Goal: Transaction & Acquisition: Download file/media

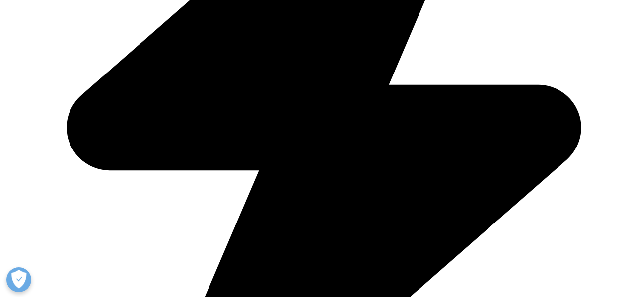
scroll to position [2315, 0]
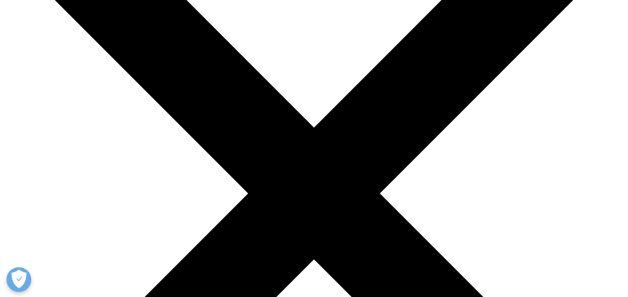
scroll to position [132, 0]
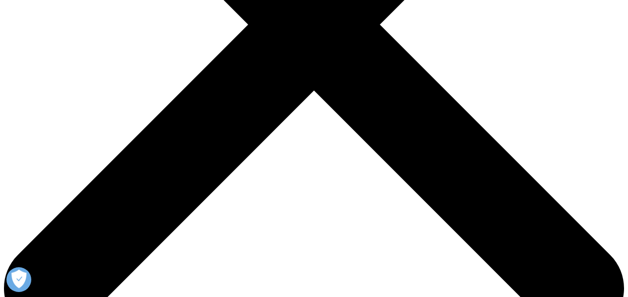
scroll to position [300, 0]
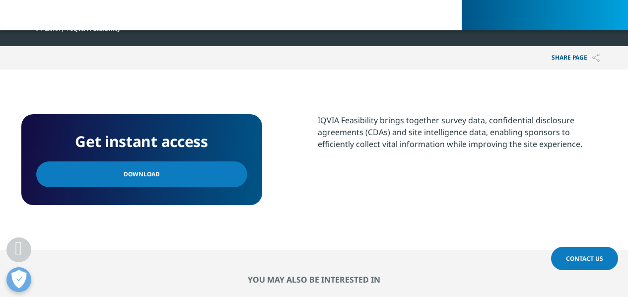
click at [165, 183] on link "Download" at bounding box center [141, 174] width 211 height 26
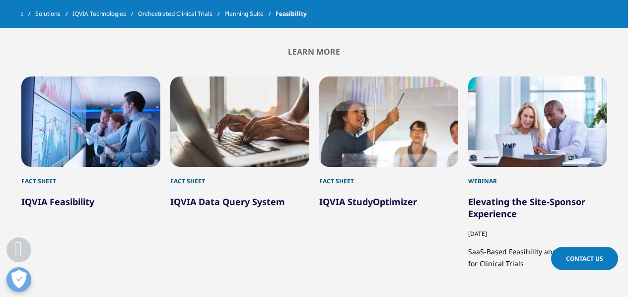
scroll to position [2198, 0]
click at [380, 195] on link "IQVIA StudyOptimizer" at bounding box center [368, 201] width 98 height 12
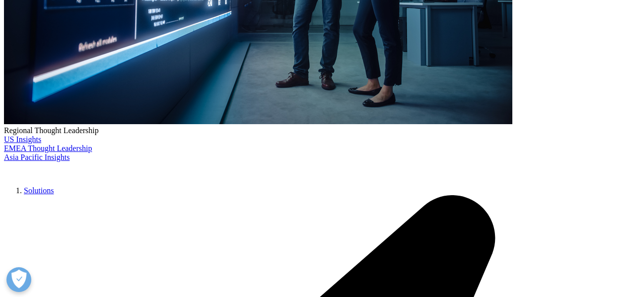
scroll to position [361, 0]
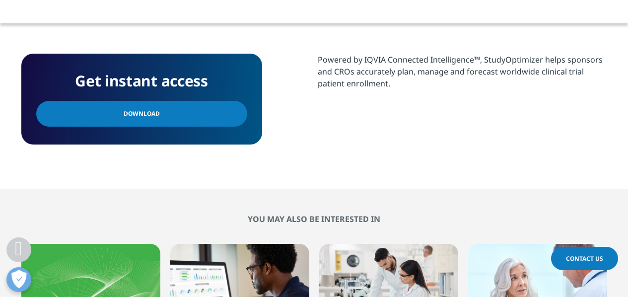
click at [175, 113] on link "Download" at bounding box center [141, 114] width 211 height 26
